Goal: Task Accomplishment & Management: Use online tool/utility

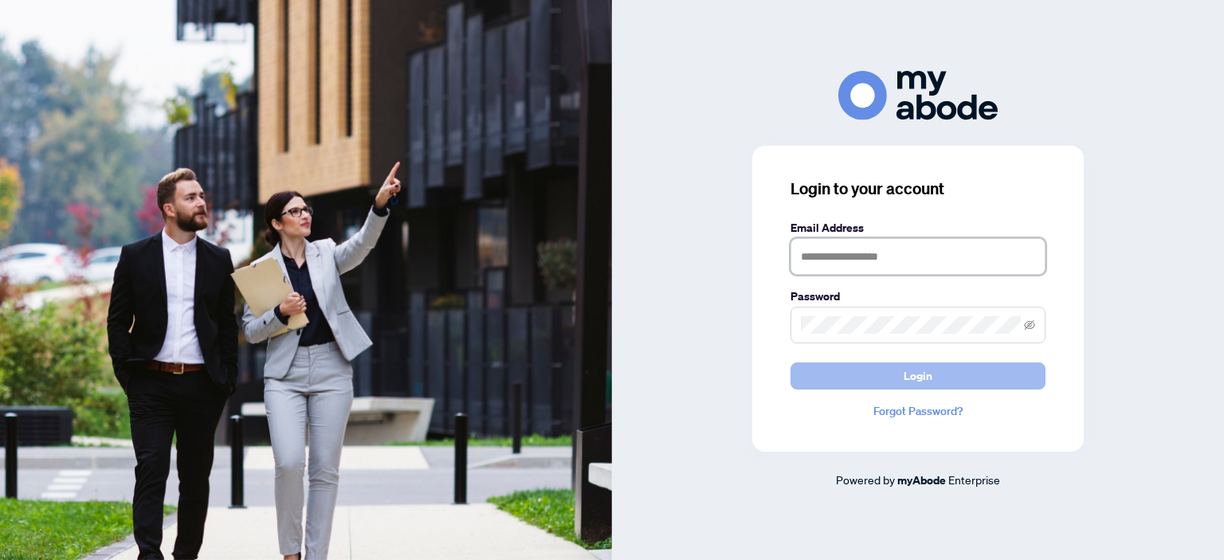
type input "**********"
click at [968, 364] on button "Login" at bounding box center [918, 376] width 255 height 27
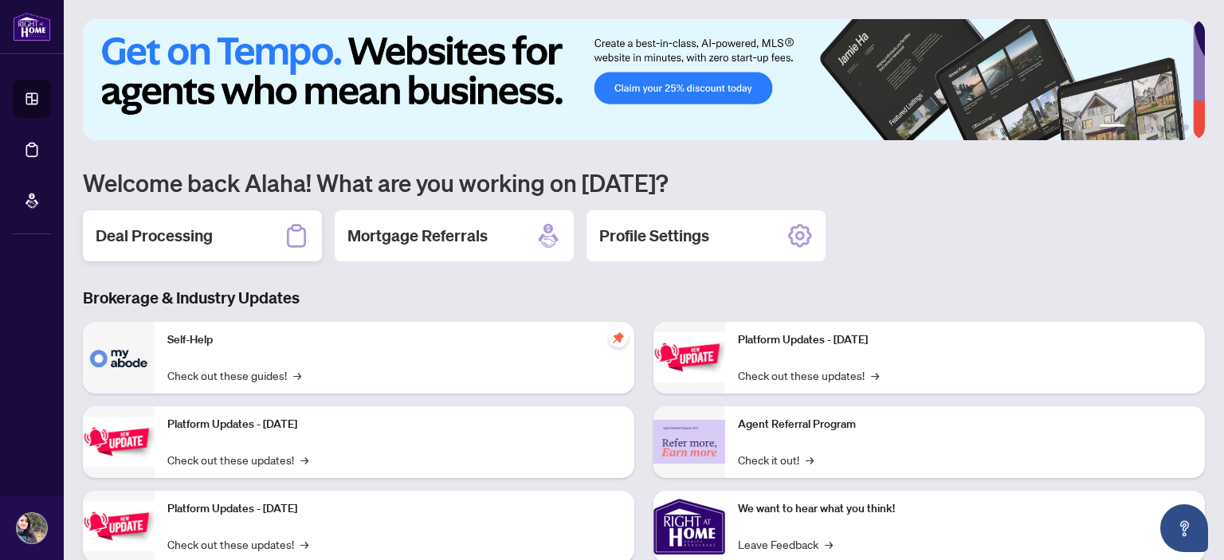
click at [231, 223] on div "Deal Processing" at bounding box center [202, 235] width 239 height 51
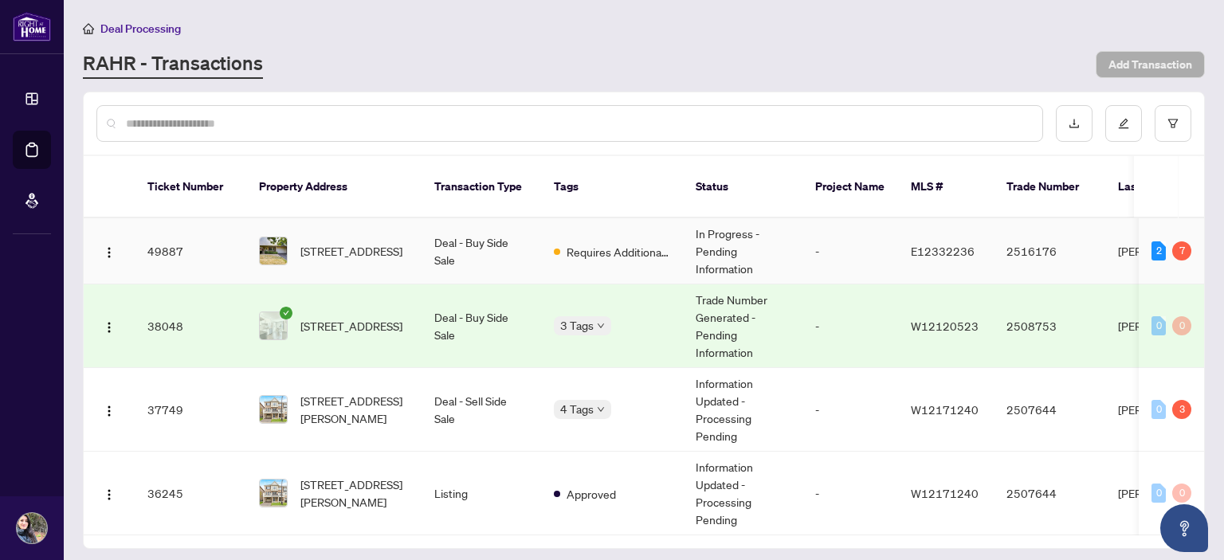
click at [536, 235] on td "Deal - Buy Side Sale" at bounding box center [482, 251] width 120 height 66
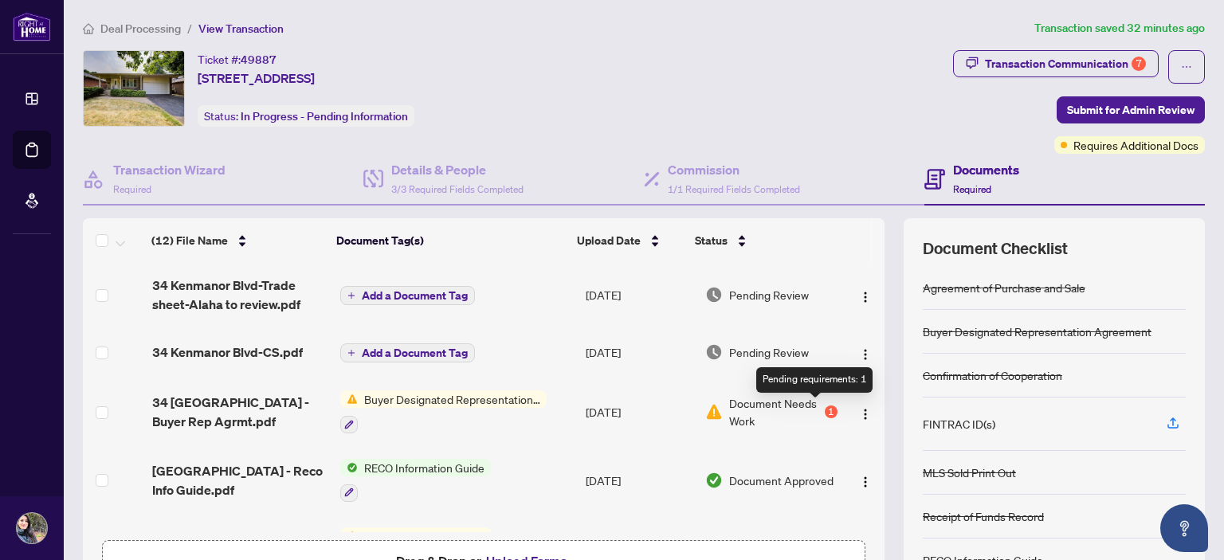
click at [825, 410] on div "1" at bounding box center [831, 412] width 13 height 13
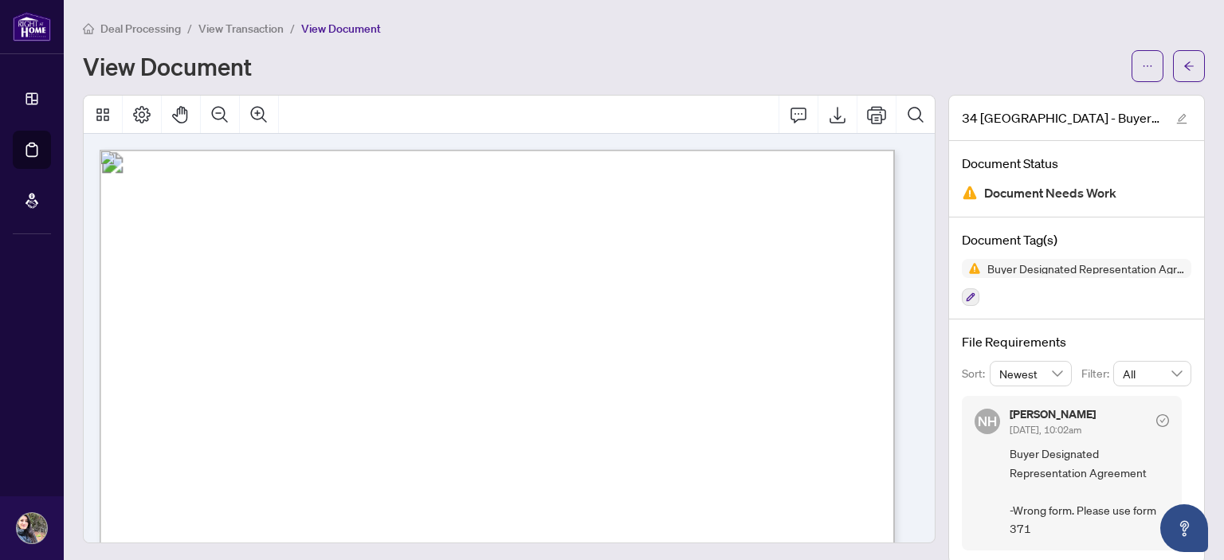
scroll to position [19, 0]
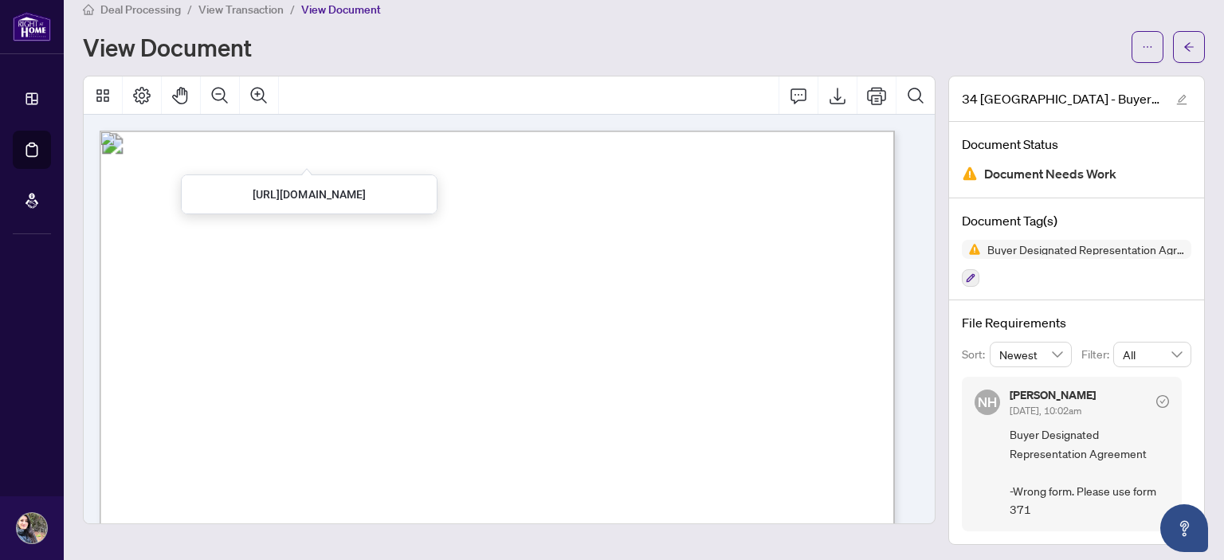
click at [254, 6] on span "View Transaction" at bounding box center [240, 9] width 85 height 14
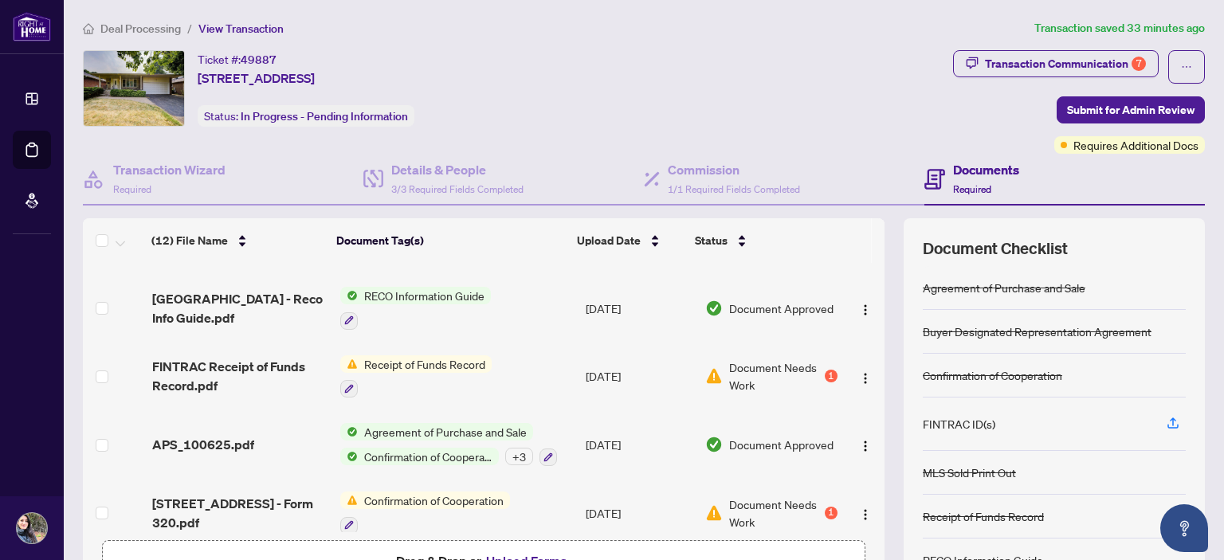
scroll to position [184, 0]
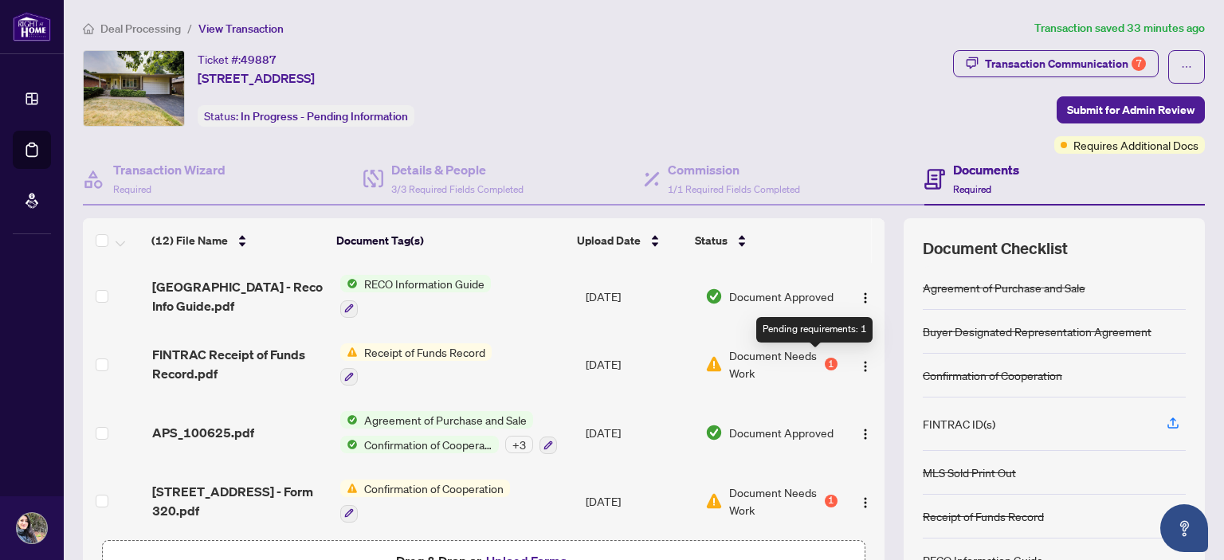
click at [825, 359] on div "1" at bounding box center [831, 364] width 13 height 13
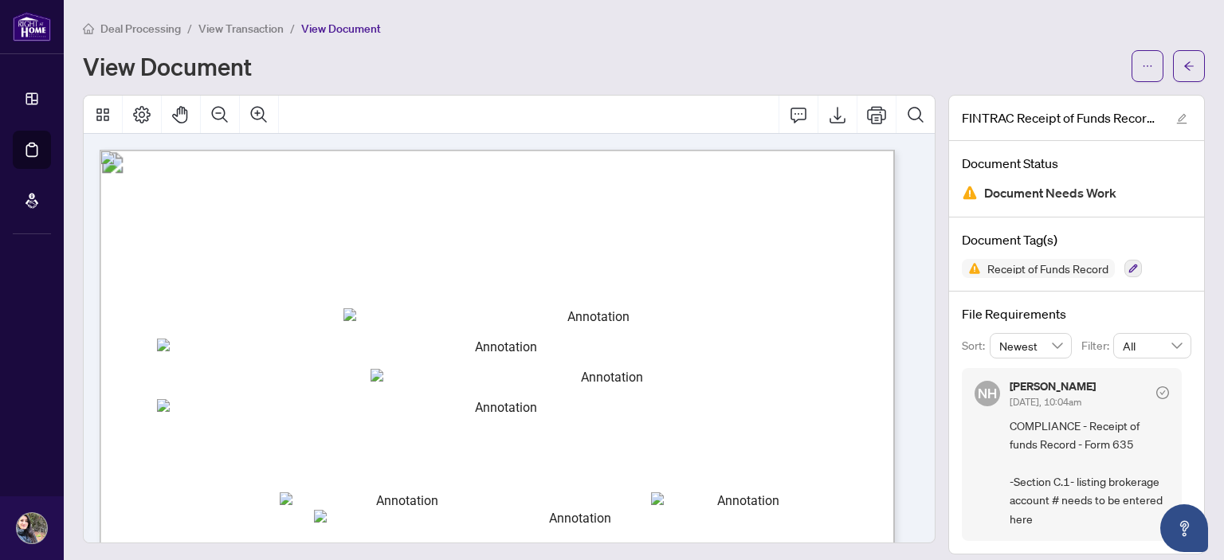
click at [244, 26] on span "View Transaction" at bounding box center [240, 29] width 85 height 14
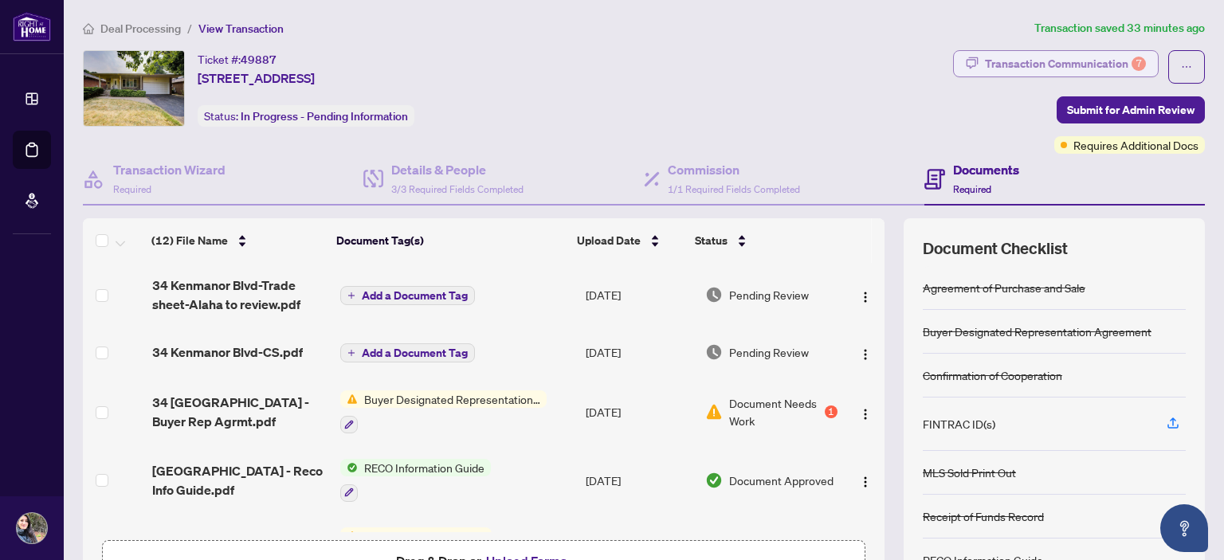
click at [1062, 52] on div "Transaction Communication 7" at bounding box center [1065, 64] width 161 height 26
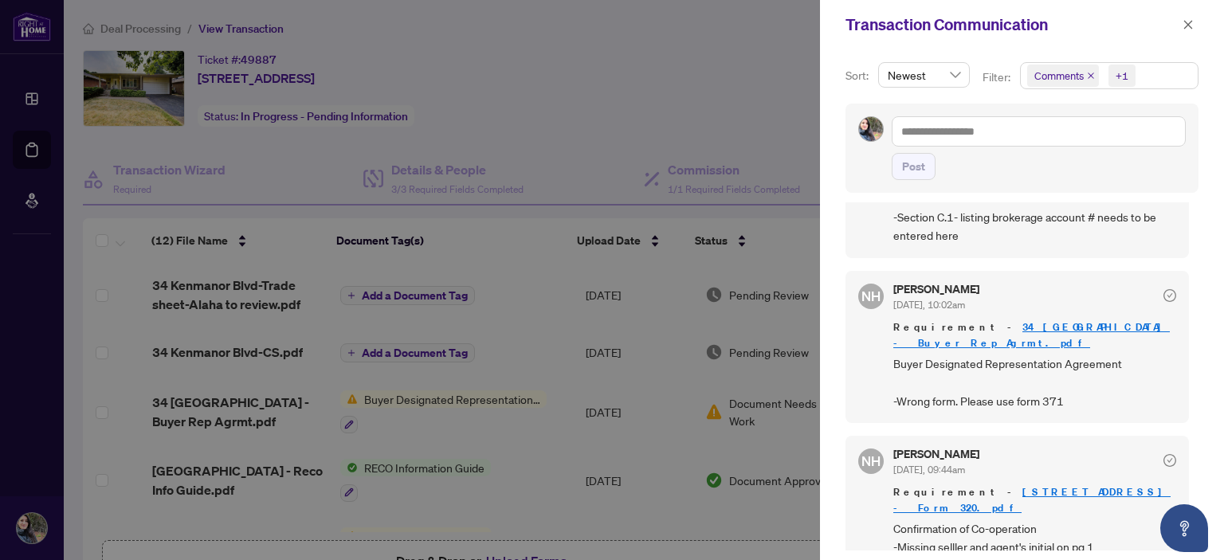
scroll to position [2, 0]
click at [520, 328] on div at bounding box center [612, 280] width 1224 height 560
click at [523, 275] on div at bounding box center [612, 280] width 1224 height 560
click at [1192, 22] on icon "close" at bounding box center [1188, 24] width 11 height 11
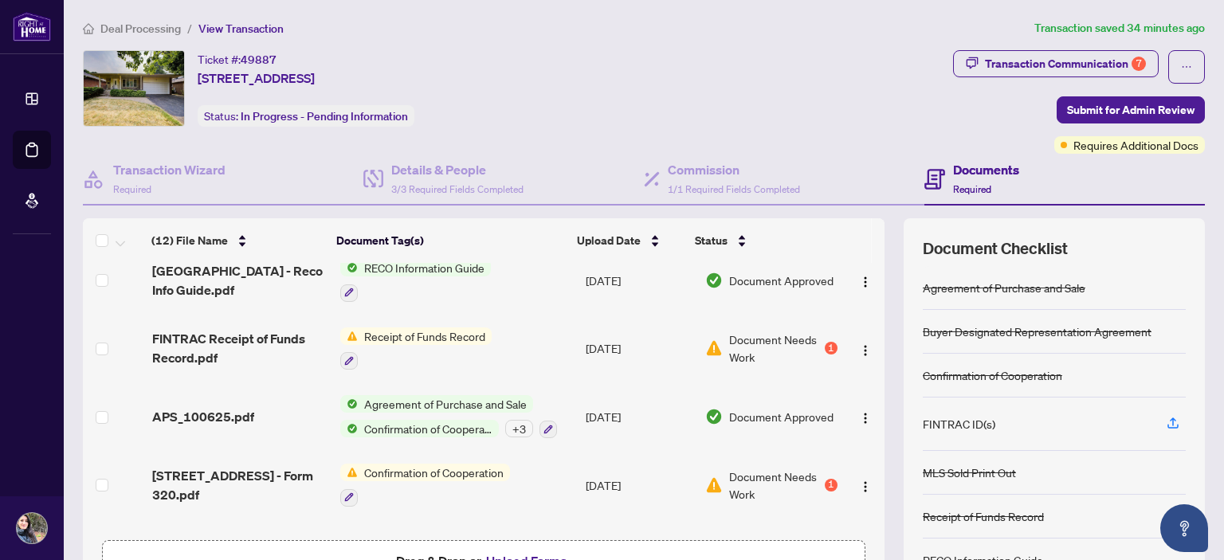
scroll to position [204, 0]
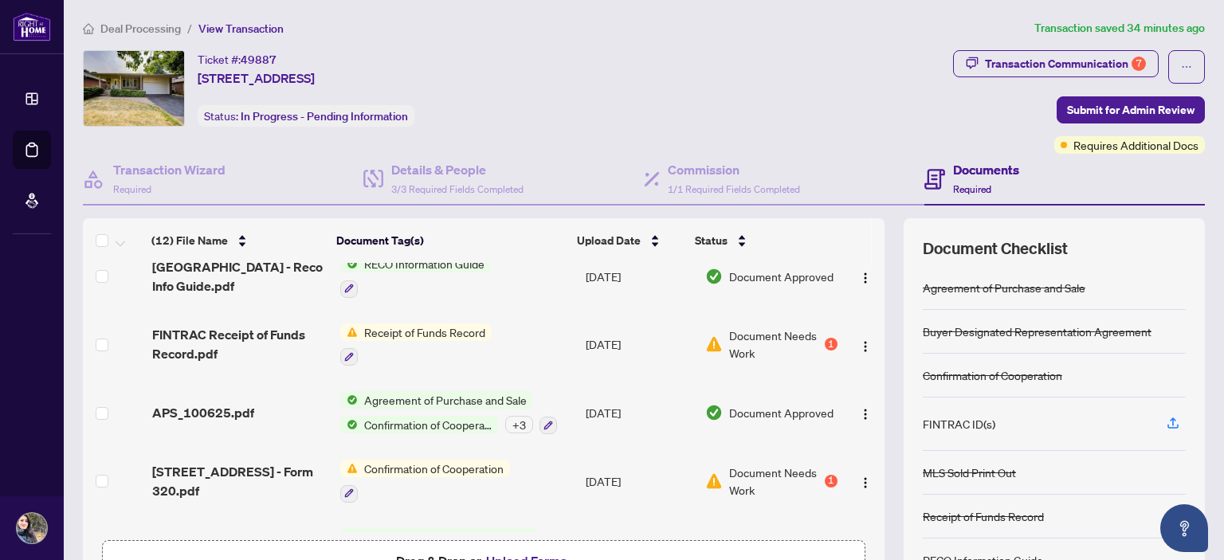
click at [512, 418] on div "+ 3" at bounding box center [519, 425] width 28 height 18
click at [183, 303] on td "[GEOGRAPHIC_DATA] - Reco Info Guide.pdf" at bounding box center [239, 276] width 187 height 69
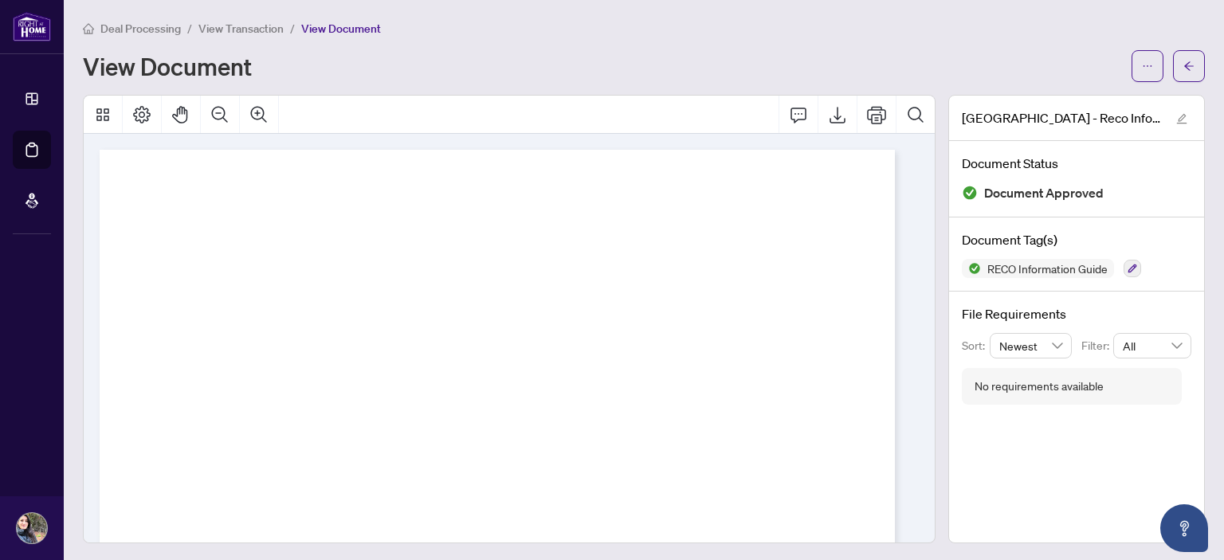
click at [252, 29] on span "View Transaction" at bounding box center [240, 29] width 85 height 14
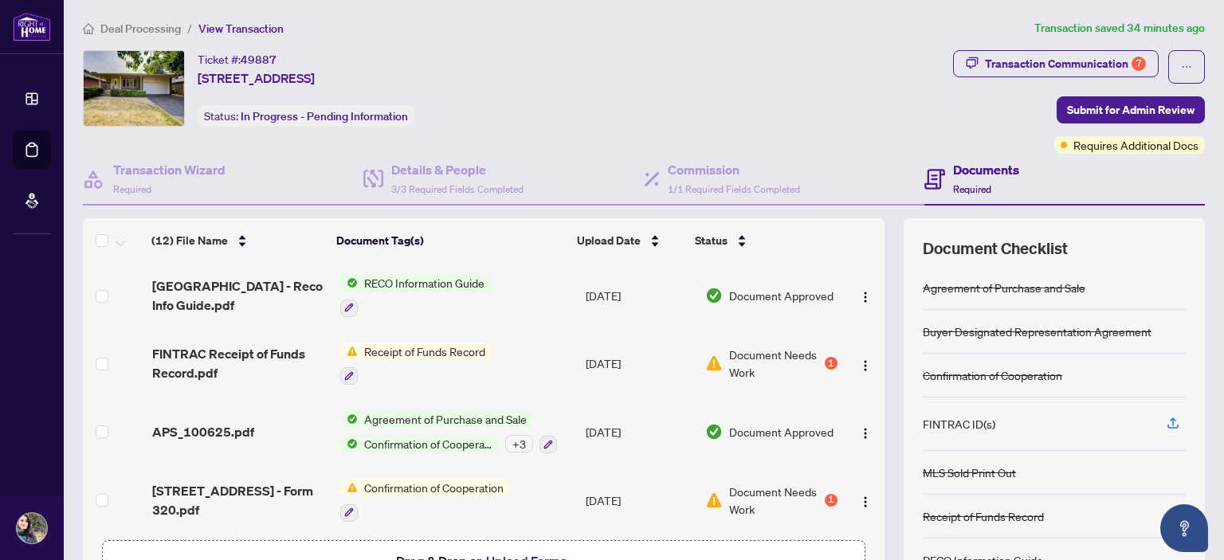
scroll to position [280, 0]
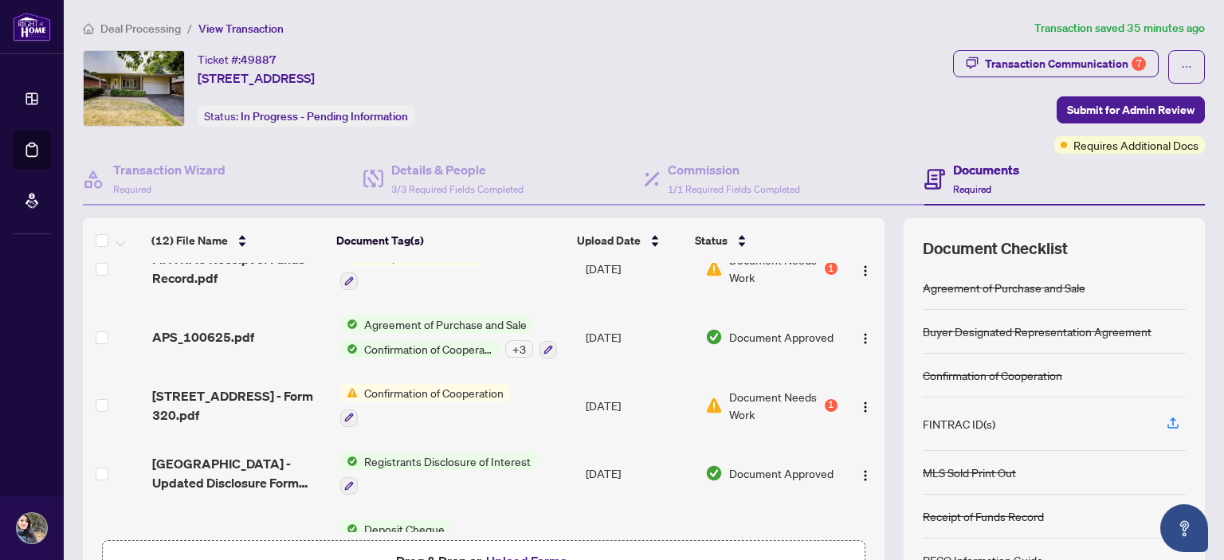
click at [399, 386] on span "Confirmation of Cooperation" at bounding box center [434, 393] width 152 height 18
click at [825, 399] on div "1" at bounding box center [831, 405] width 13 height 13
